Goal: Information Seeking & Learning: Learn about a topic

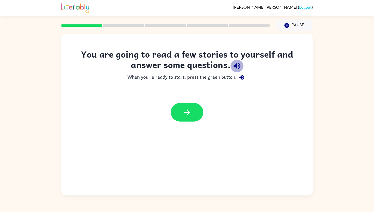
click at [238, 65] on icon "button" at bounding box center [237, 66] width 7 height 7
click at [236, 65] on icon "button" at bounding box center [237, 66] width 7 height 7
click at [238, 67] on icon "button" at bounding box center [237, 66] width 7 height 7
click at [236, 64] on icon "button" at bounding box center [237, 66] width 7 height 7
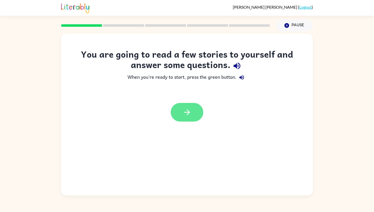
click at [185, 116] on icon "button" at bounding box center [187, 112] width 9 height 9
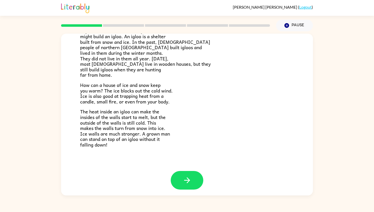
scroll to position [87, 0]
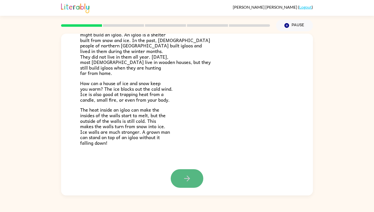
click at [179, 178] on button "button" at bounding box center [187, 178] width 33 height 19
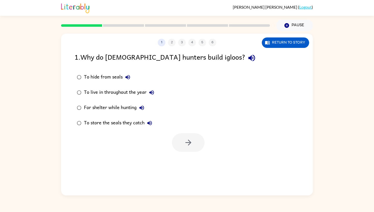
click at [144, 107] on icon "button" at bounding box center [142, 108] width 6 height 6
click at [182, 147] on button "button" at bounding box center [188, 142] width 33 height 19
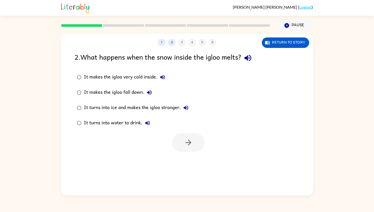
click at [185, 109] on icon "button" at bounding box center [186, 108] width 6 height 6
click at [189, 145] on icon "button" at bounding box center [188, 142] width 9 height 9
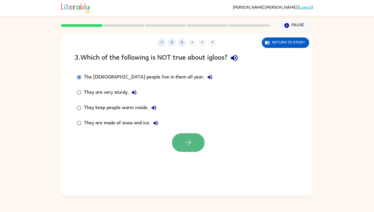
click at [185, 140] on icon "button" at bounding box center [188, 142] width 9 height 9
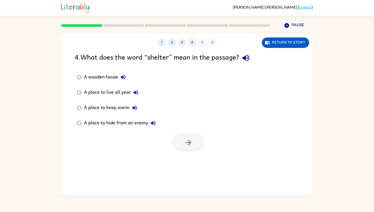
click at [134, 108] on icon "button" at bounding box center [135, 108] width 6 height 6
click at [187, 140] on icon "button" at bounding box center [188, 142] width 9 height 9
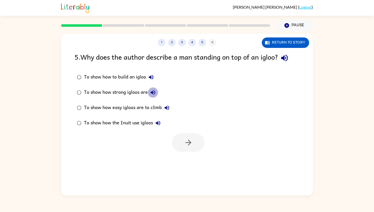
click at [153, 92] on icon "button" at bounding box center [153, 92] width 6 height 6
click at [180, 134] on button "button" at bounding box center [188, 142] width 33 height 19
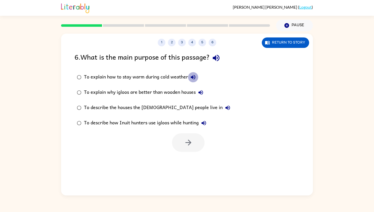
click at [191, 78] on icon "button" at bounding box center [193, 77] width 6 height 6
click at [202, 122] on icon "button" at bounding box center [204, 123] width 6 height 6
click at [194, 140] on button "button" at bounding box center [188, 142] width 33 height 19
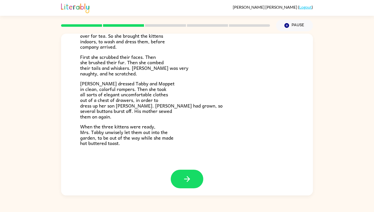
scroll to position [70, 0]
click at [185, 176] on icon "button" at bounding box center [187, 178] width 9 height 9
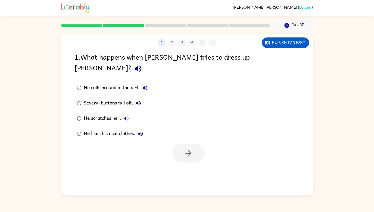
scroll to position [0, 0]
click at [181, 145] on button "button" at bounding box center [188, 153] width 33 height 19
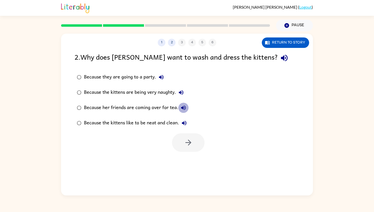
click at [183, 109] on icon "button" at bounding box center [183, 108] width 6 height 6
click at [177, 146] on button "button" at bounding box center [188, 142] width 33 height 19
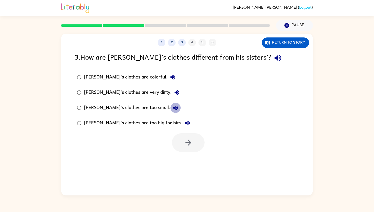
click at [173, 107] on icon "button" at bounding box center [175, 107] width 5 height 5
click at [187, 151] on button "button" at bounding box center [188, 142] width 33 height 19
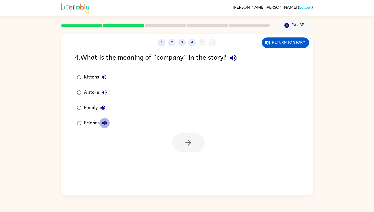
click at [105, 124] on icon "button" at bounding box center [105, 123] width 6 height 6
click at [191, 154] on div "1 2 3 4 5 6 Return to story 4 . What is the meaning of “company” in the story? …" at bounding box center [187, 115] width 252 height 162
click at [195, 142] on button "button" at bounding box center [188, 142] width 33 height 19
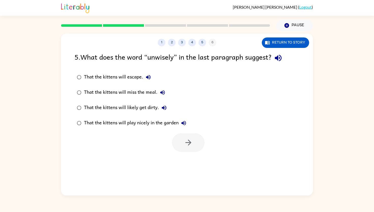
click at [164, 107] on icon "button" at bounding box center [164, 107] width 5 height 5
click at [191, 138] on icon "button" at bounding box center [188, 142] width 9 height 9
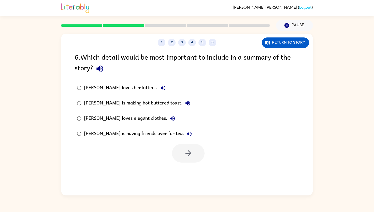
click at [186, 134] on icon "button" at bounding box center [189, 134] width 6 height 6
click at [189, 153] on icon "button" at bounding box center [188, 153] width 6 height 6
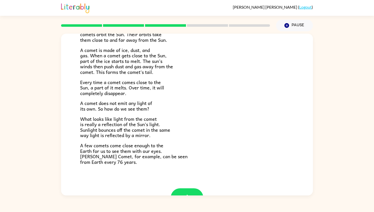
scroll to position [89, 0]
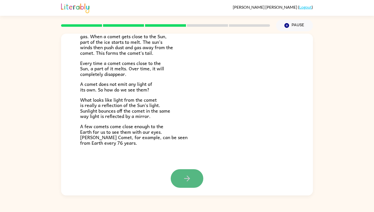
click at [189, 173] on button "button" at bounding box center [187, 178] width 33 height 19
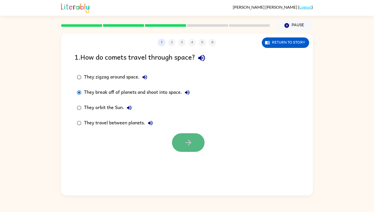
click at [187, 148] on button "button" at bounding box center [188, 142] width 33 height 19
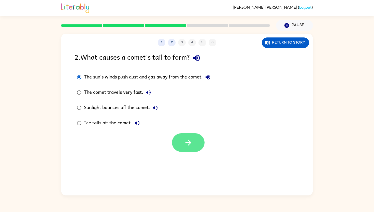
click at [195, 146] on button "button" at bounding box center [188, 142] width 33 height 19
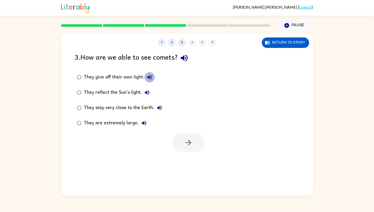
click at [150, 80] on icon "button" at bounding box center [150, 77] width 6 height 6
click at [148, 91] on icon "button" at bounding box center [147, 92] width 6 height 6
click at [180, 141] on button "button" at bounding box center [188, 142] width 33 height 19
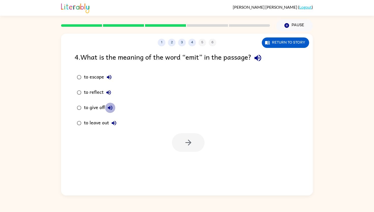
click at [111, 107] on icon "button" at bounding box center [110, 107] width 5 height 5
click at [186, 143] on icon "button" at bounding box center [188, 142] width 9 height 9
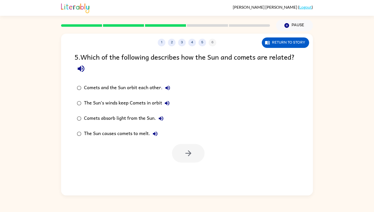
click at [152, 86] on div "Comets and the Sun orbit each other." at bounding box center [128, 88] width 89 height 10
click at [171, 87] on button "Comets and the Sun orbit each other." at bounding box center [168, 88] width 10 height 10
click at [166, 104] on icon "button" at bounding box center [167, 103] width 6 height 6
click at [183, 156] on button "button" at bounding box center [188, 153] width 33 height 19
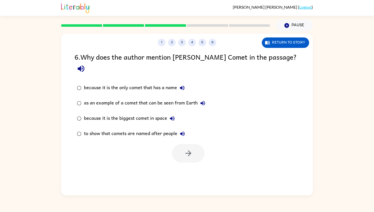
click at [187, 98] on div "as an example of a comet that can be seen from Earth" at bounding box center [146, 103] width 124 height 10
click at [202, 100] on icon "button" at bounding box center [203, 103] width 6 height 6
click at [187, 149] on icon "button" at bounding box center [188, 153] width 9 height 9
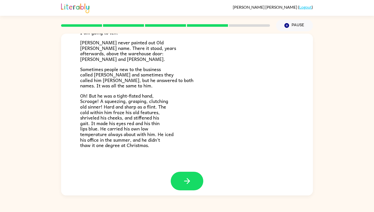
scroll to position [145, 0]
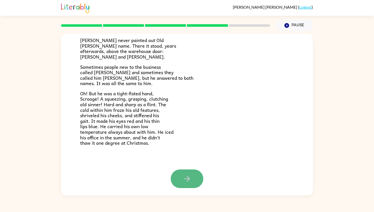
click at [185, 185] on button "button" at bounding box center [187, 178] width 33 height 19
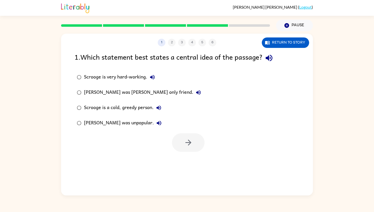
scroll to position [0, 0]
click at [160, 107] on icon "button" at bounding box center [159, 108] width 6 height 6
click at [181, 140] on button "button" at bounding box center [188, 142] width 33 height 19
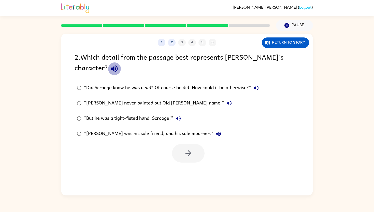
click at [110, 70] on icon "button" at bounding box center [114, 68] width 9 height 9
click at [227, 103] on icon "button" at bounding box center [229, 103] width 5 height 5
click at [167, 130] on div "“[PERSON_NAME] was his sole friend, and his sole mourner."" at bounding box center [154, 133] width 140 height 10
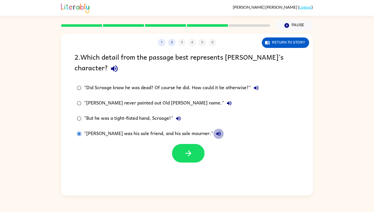
click at [216, 134] on icon "button" at bounding box center [218, 133] width 5 height 5
click at [179, 116] on icon "button" at bounding box center [178, 118] width 6 height 6
click at [184, 150] on icon "button" at bounding box center [188, 153] width 9 height 9
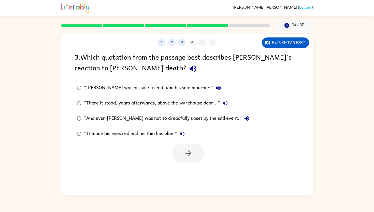
click at [181, 87] on div "“[PERSON_NAME] was his sole friend, and his sole mourner."" at bounding box center [154, 88] width 140 height 10
click at [213, 88] on button "“[PERSON_NAME] was his sole friend, and his sole mourner."" at bounding box center [218, 88] width 10 height 10
click at [182, 158] on button "button" at bounding box center [188, 153] width 33 height 19
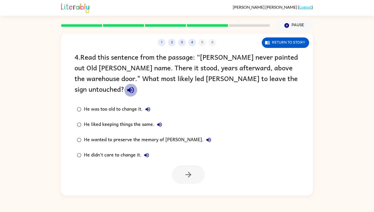
click at [135, 85] on icon "button" at bounding box center [130, 89] width 9 height 9
click at [173, 135] on div "He wanted to preserve the memory of [PERSON_NAME]." at bounding box center [149, 140] width 130 height 10
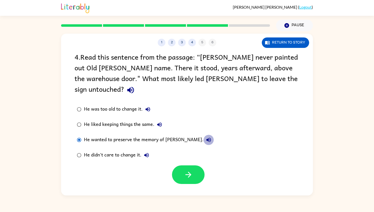
click at [206, 137] on icon "button" at bounding box center [208, 139] width 5 height 5
click at [196, 165] on button "button" at bounding box center [188, 174] width 33 height 19
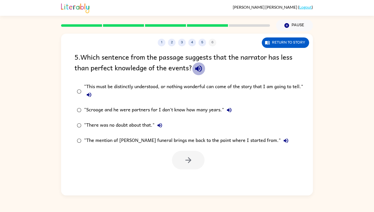
click at [198, 70] on icon "button" at bounding box center [198, 68] width 9 height 9
click at [184, 86] on div "“This must be distinctly understood, or nothing wonderful can come of the story…" at bounding box center [195, 91] width 222 height 17
click at [183, 159] on button "button" at bounding box center [188, 160] width 33 height 19
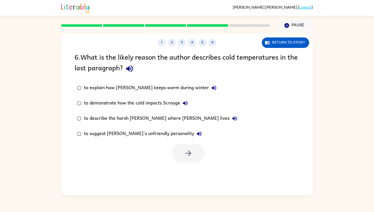
click at [134, 71] on icon "button" at bounding box center [129, 68] width 9 height 9
click at [197, 135] on icon "button" at bounding box center [199, 133] width 5 height 5
click at [181, 157] on button "button" at bounding box center [188, 153] width 33 height 19
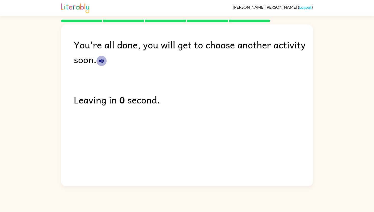
click at [101, 62] on icon "button" at bounding box center [101, 61] width 5 height 5
